Goal: Transaction & Acquisition: Purchase product/service

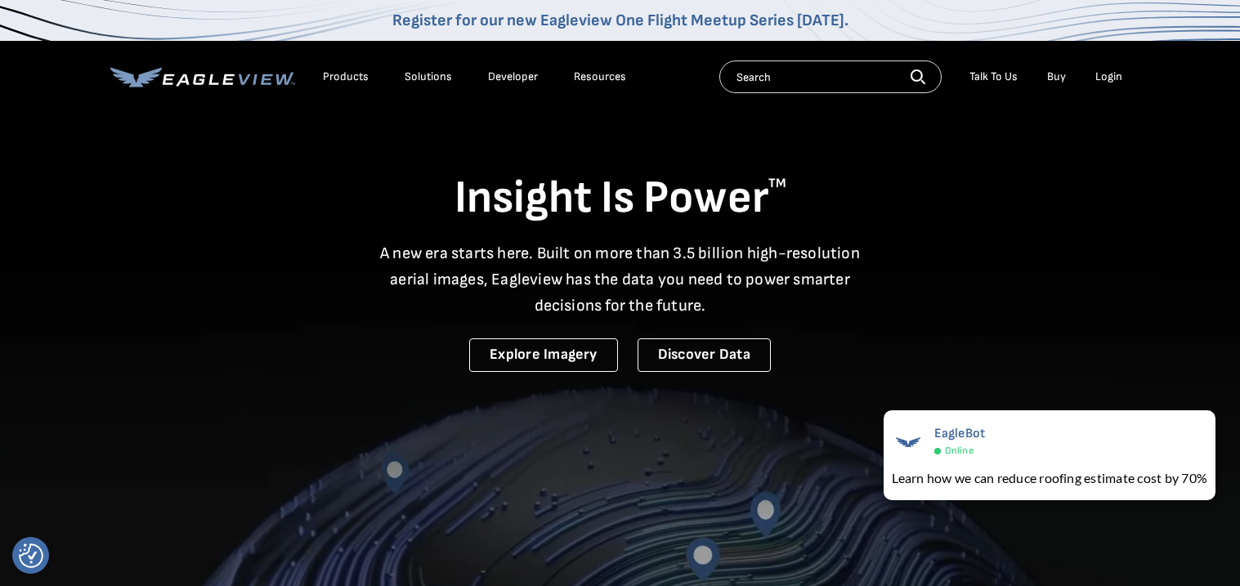
click at [1109, 76] on div "Login" at bounding box center [1108, 76] width 27 height 15
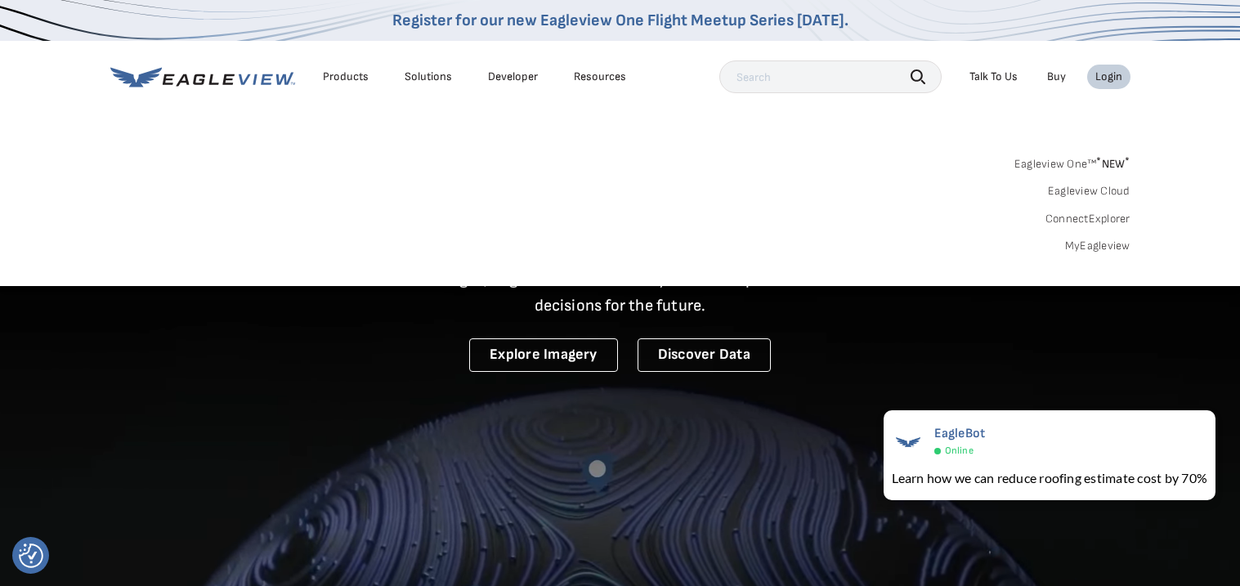
click at [1090, 244] on link "MyEagleview" at bounding box center [1097, 246] width 65 height 15
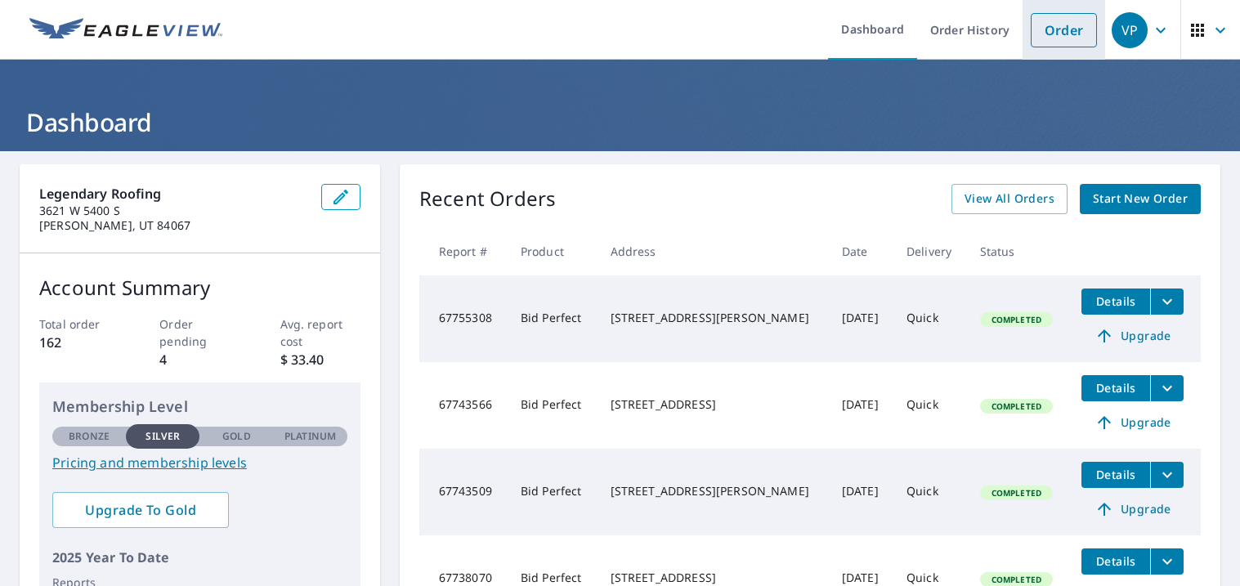
click at [1062, 41] on link "Order" at bounding box center [1064, 30] width 66 height 34
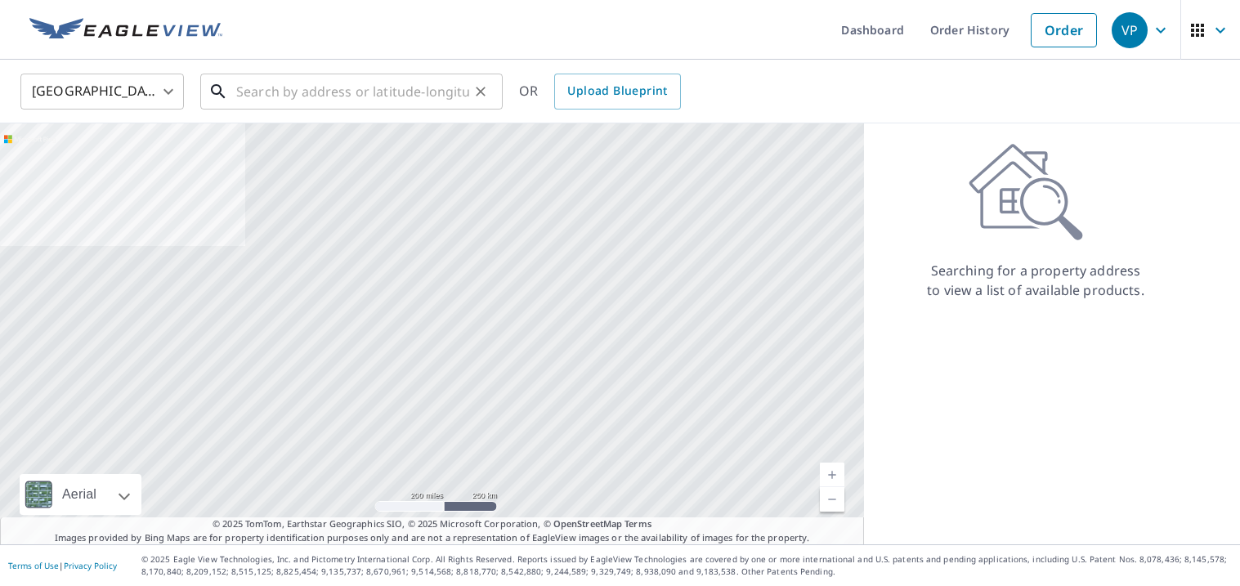
click at [417, 92] on input "text" at bounding box center [352, 92] width 233 height 46
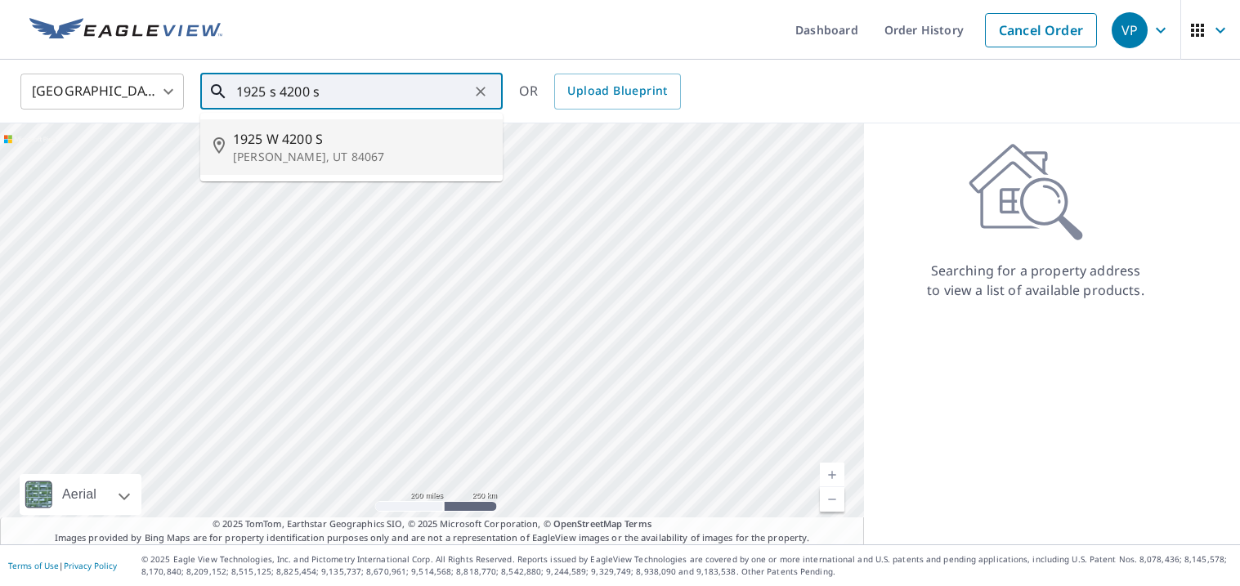
click at [276, 141] on span "1925 W 4200 S" at bounding box center [361, 139] width 257 height 20
type input "1925 W 4200 S Roy, UT 84067"
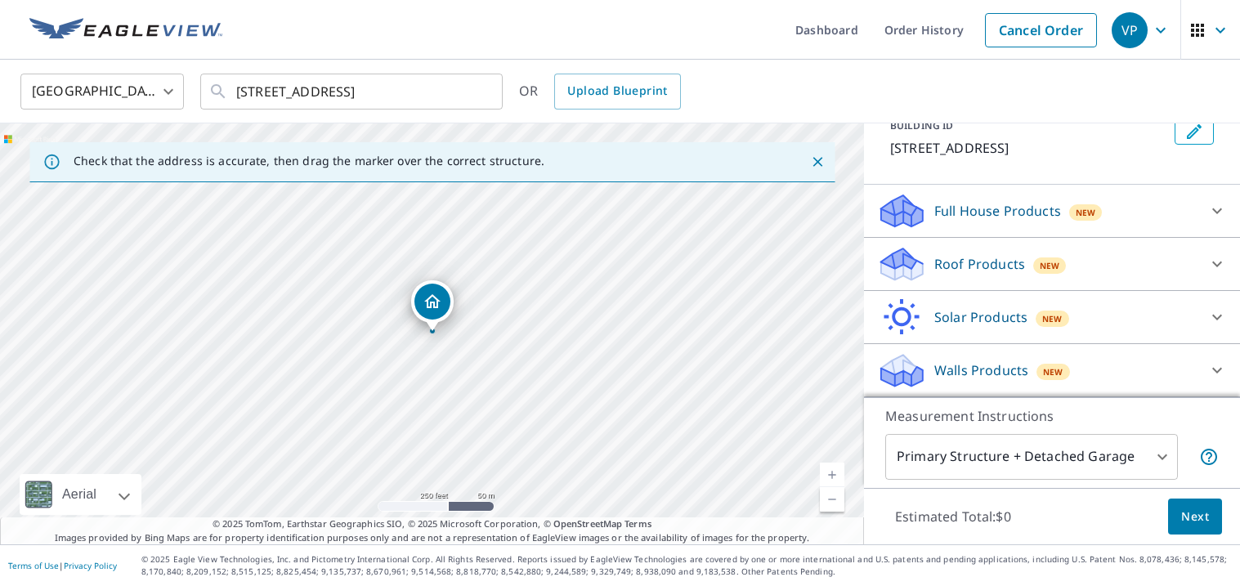
scroll to position [105, 0]
click at [1209, 266] on icon at bounding box center [1217, 267] width 20 height 20
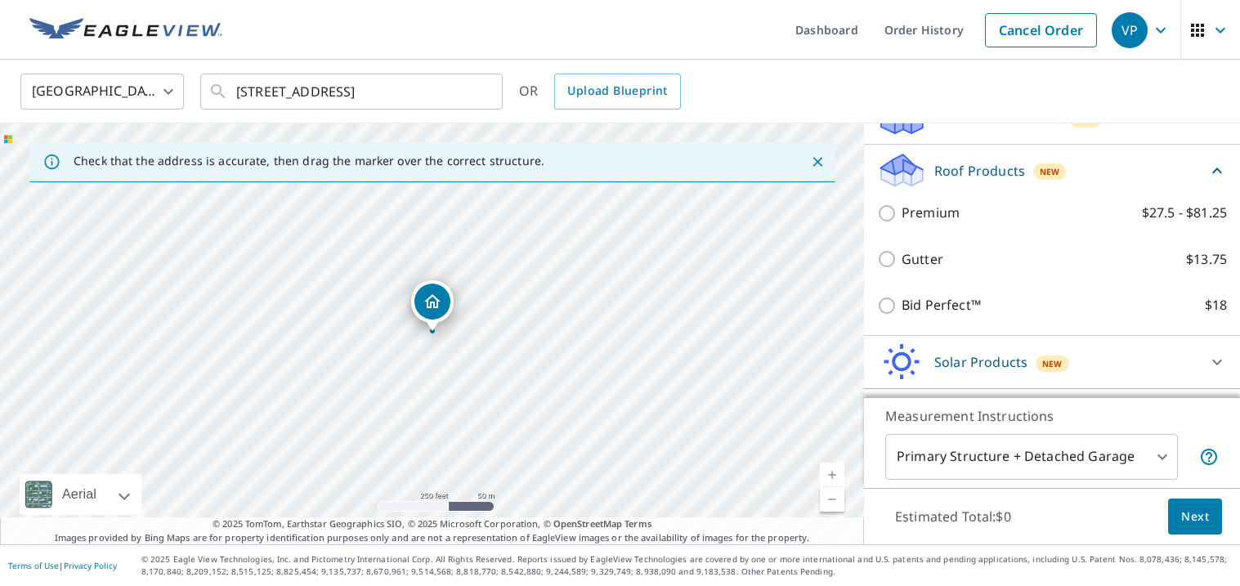
scroll to position [206, 0]
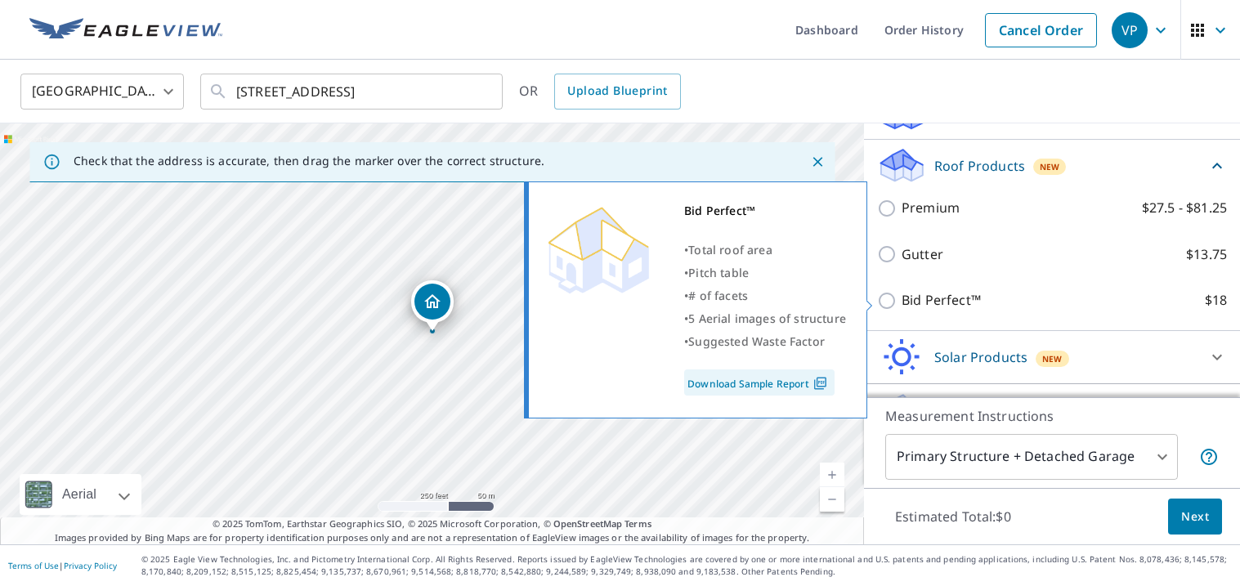
click at [923, 293] on p "Bid Perfect™" at bounding box center [941, 300] width 79 height 20
click at [902, 293] on input "Bid Perfect™ $18" at bounding box center [889, 301] width 25 height 20
checkbox input "true"
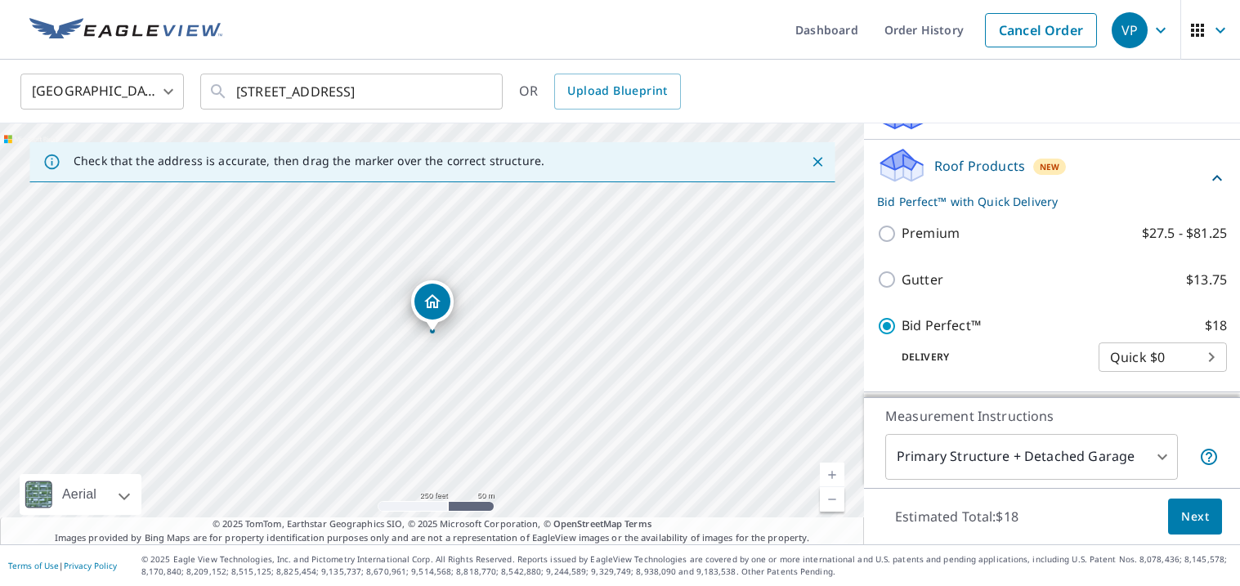
click at [1188, 501] on button "Next" at bounding box center [1195, 517] width 54 height 37
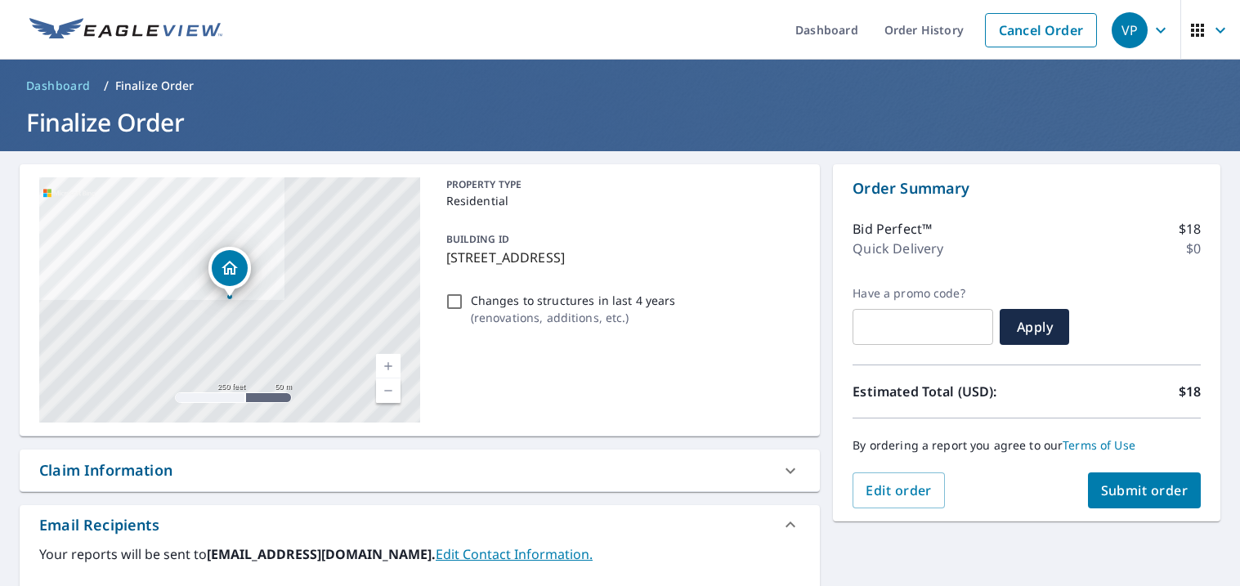
click at [1188, 501] on button "Submit order" at bounding box center [1145, 490] width 114 height 36
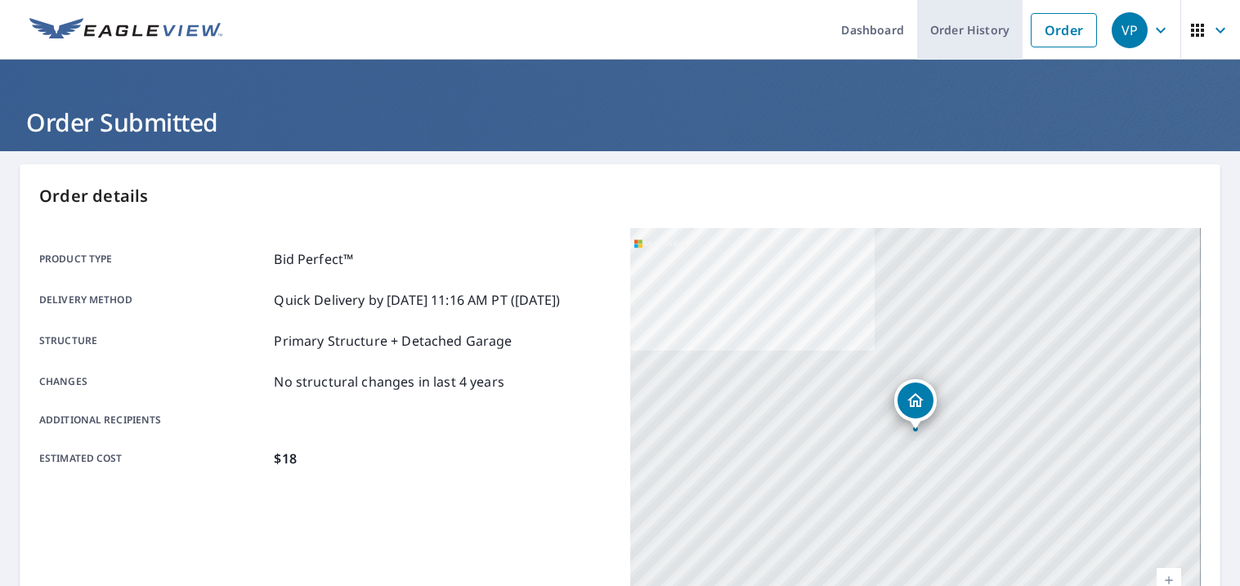
click at [952, 46] on link "Order History" at bounding box center [969, 30] width 105 height 60
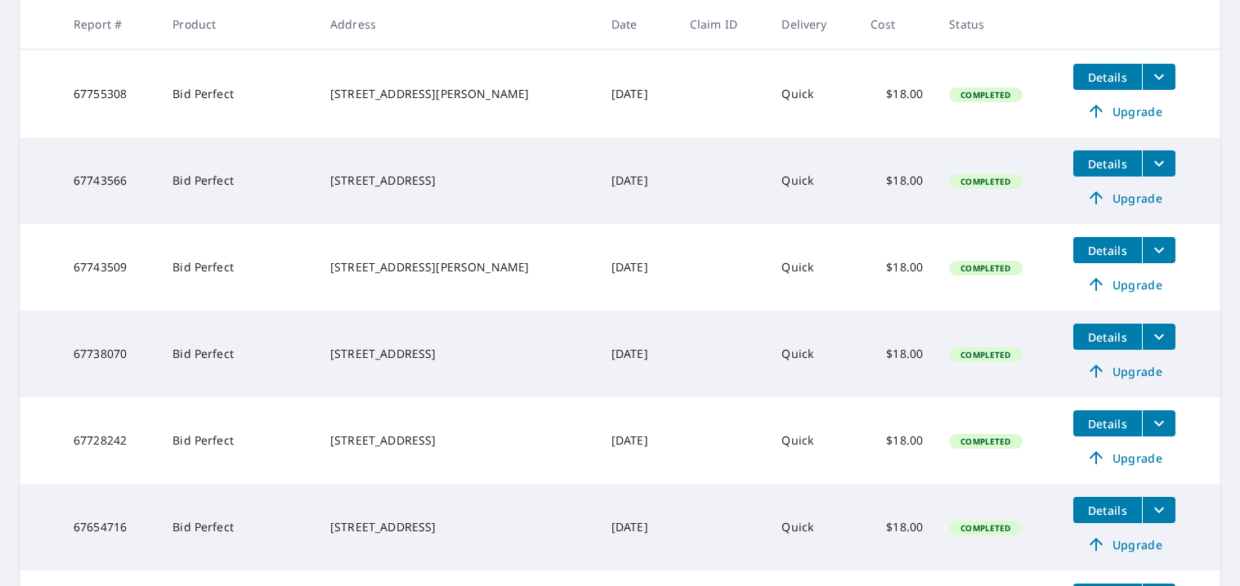
scroll to position [365, 0]
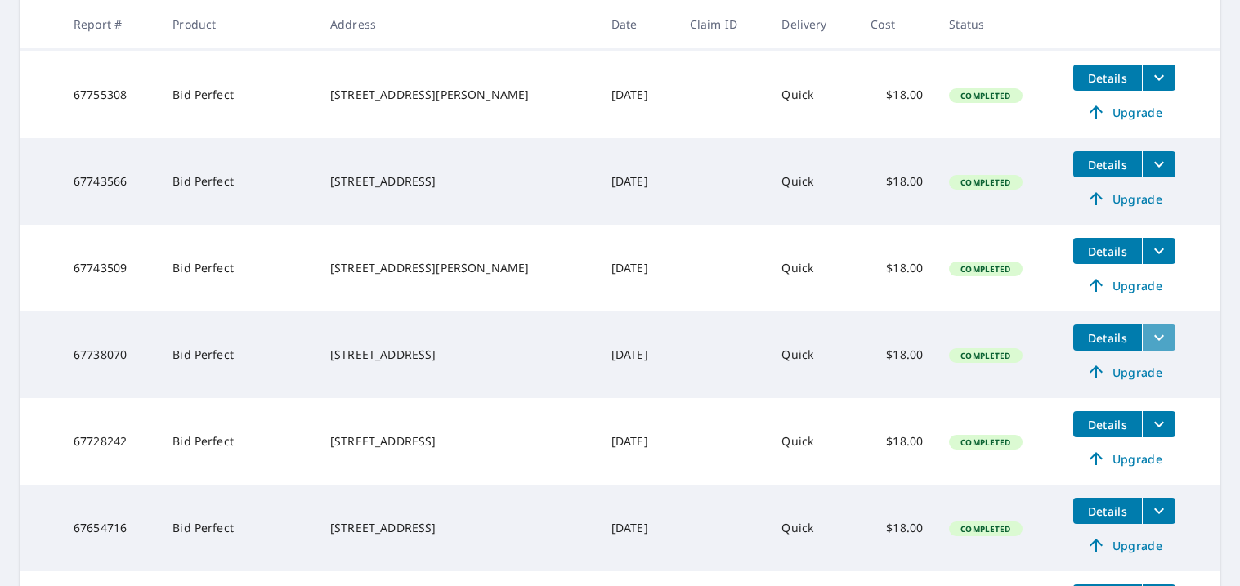
click at [1149, 347] on icon "filesDropdownBtn-67738070" at bounding box center [1159, 338] width 20 height 20
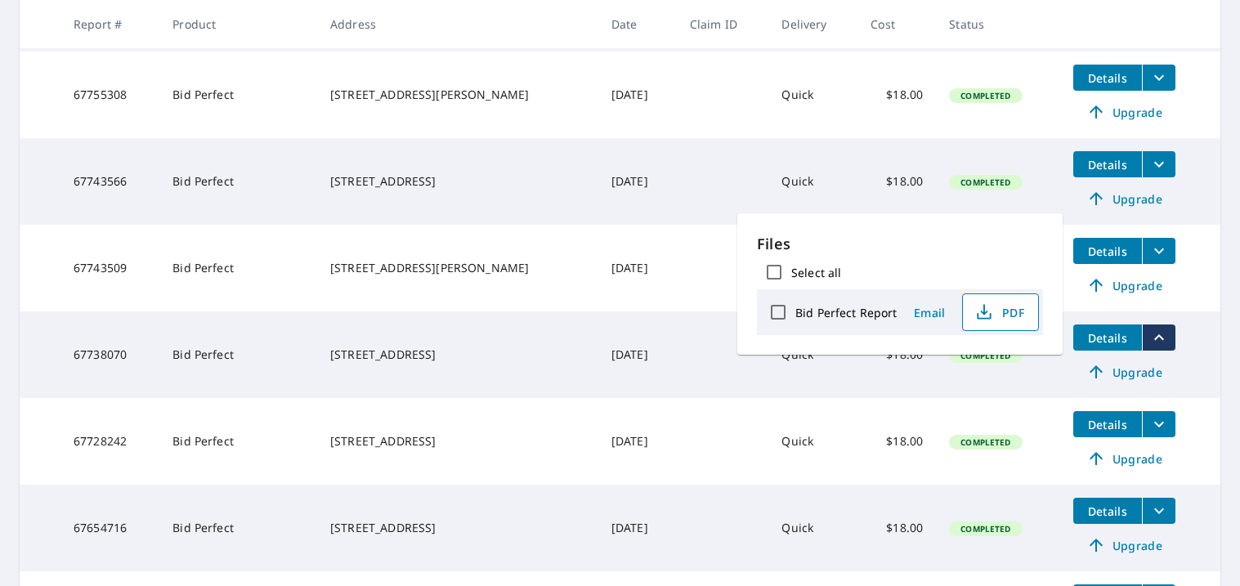
click at [1015, 320] on span "PDF" at bounding box center [999, 312] width 52 height 20
